Goal: Check status: Check status

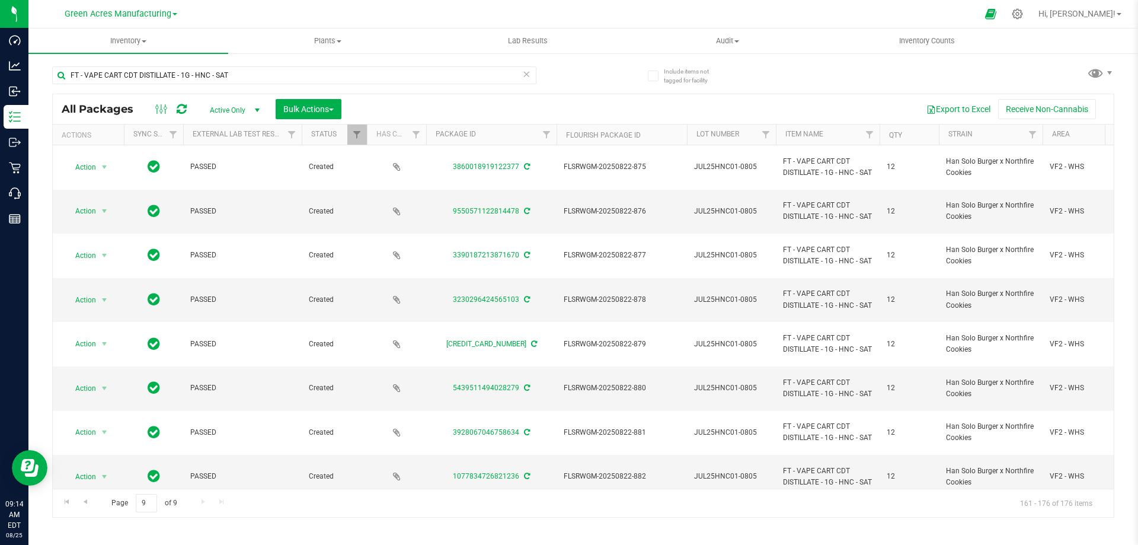
scroll to position [369, 0]
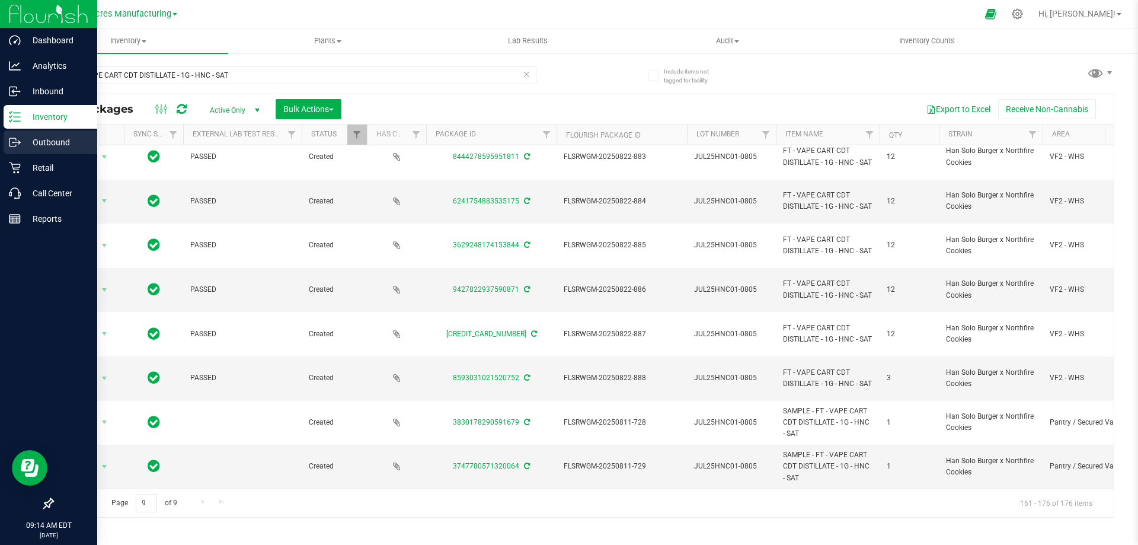
click at [49, 140] on p "Outbound" at bounding box center [56, 142] width 71 height 14
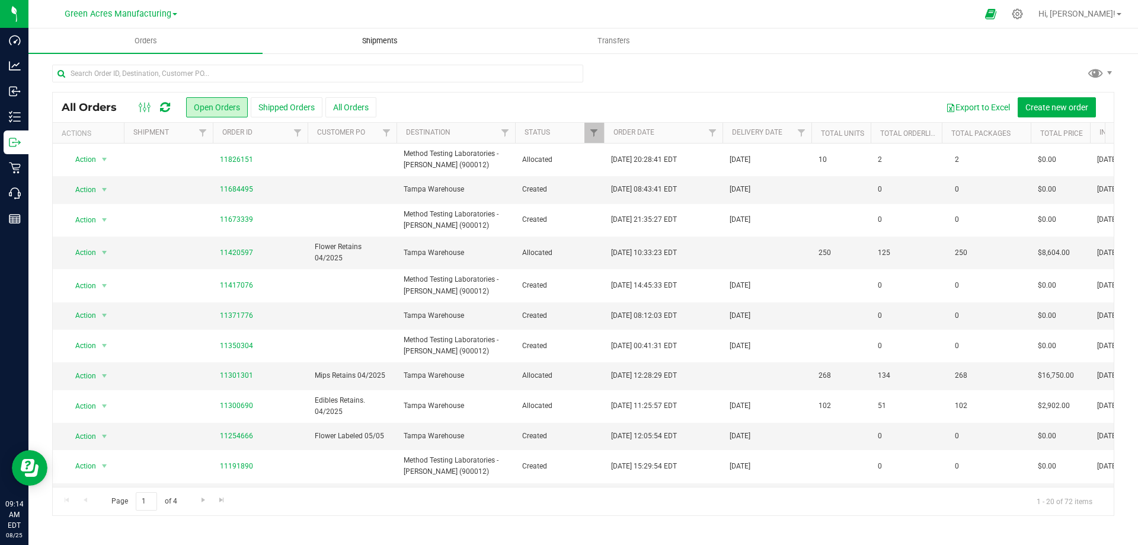
click at [373, 38] on span "Shipments" at bounding box center [380, 41] width 68 height 11
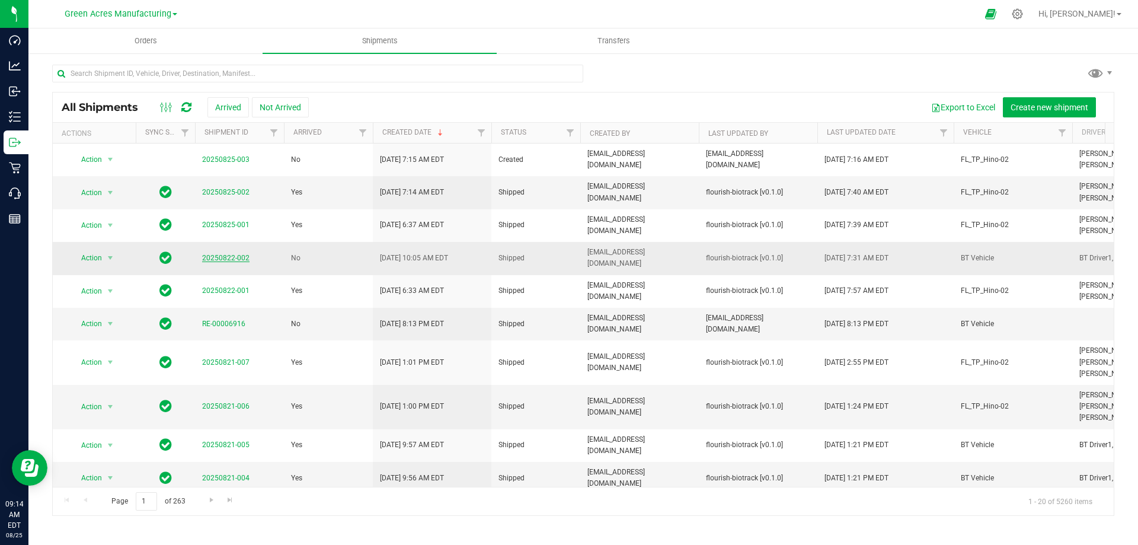
click at [217, 262] on link "20250822-002" at bounding box center [225, 258] width 47 height 8
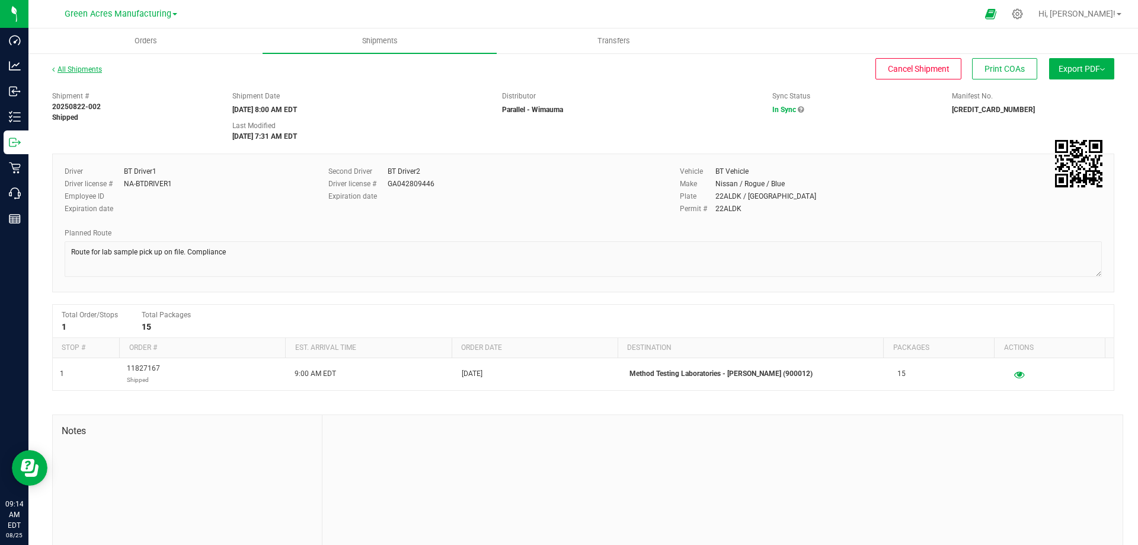
click at [67, 68] on link "All Shipments" at bounding box center [77, 69] width 50 height 8
